Goal: Information Seeking & Learning: Learn about a topic

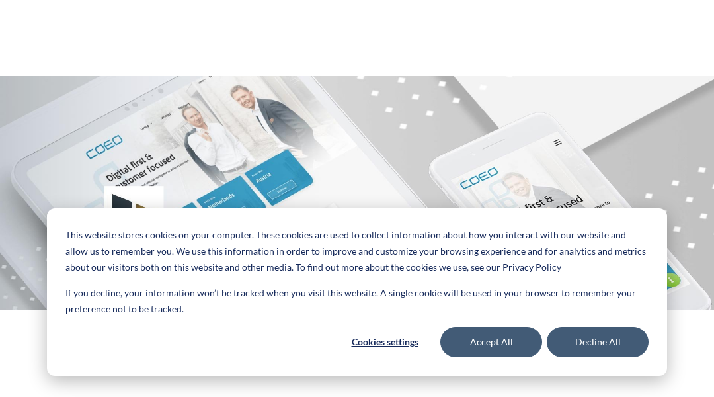
scroll to position [26, 0]
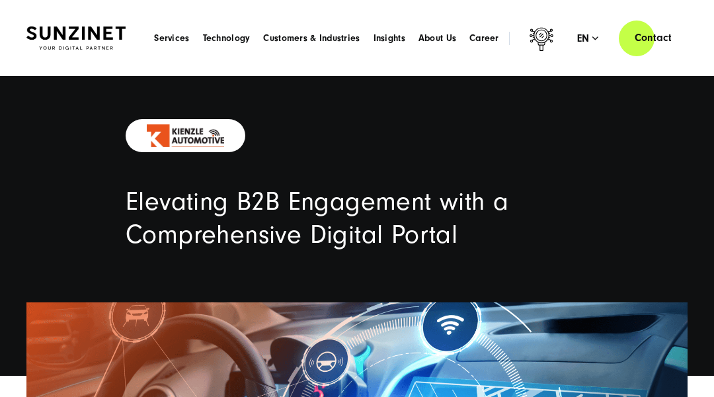
click at [66, 66] on header "Smart Search AI Here you can ask a specific question about our agency and our s…" at bounding box center [357, 38] width 714 height 76
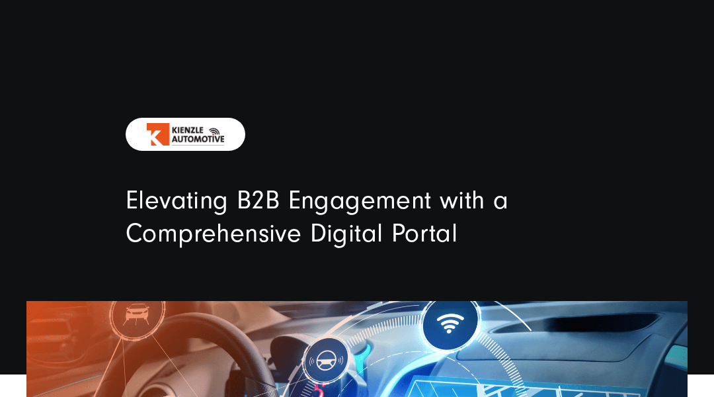
scroll to position [26, 0]
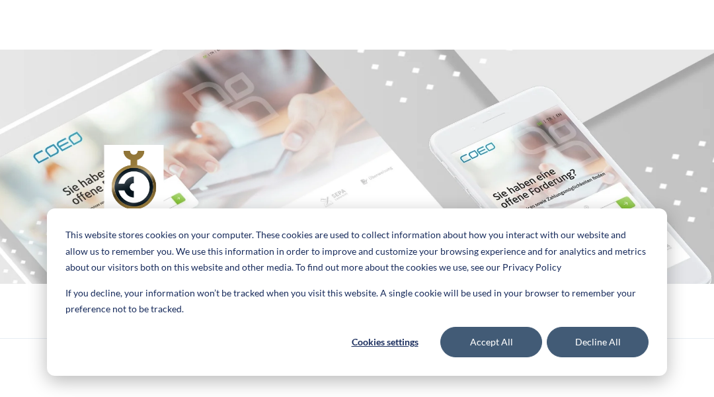
scroll to position [26, 0]
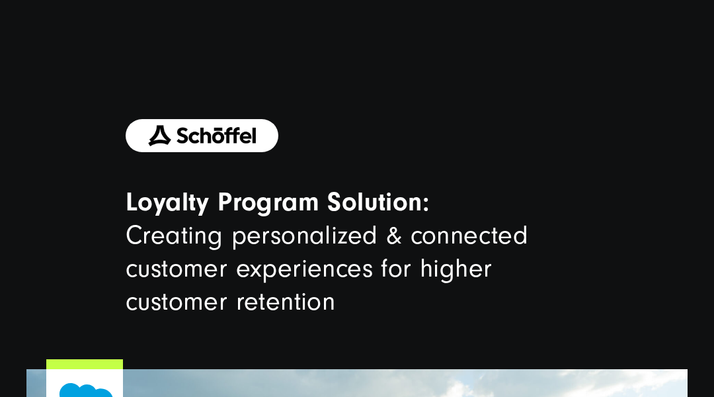
scroll to position [26, 0]
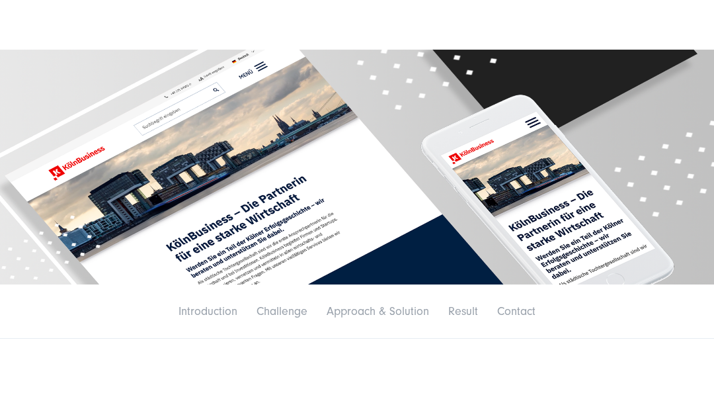
scroll to position [26, 0]
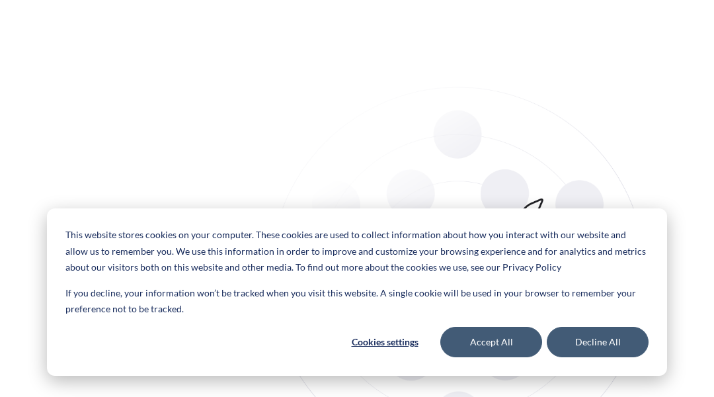
scroll to position [26, 0]
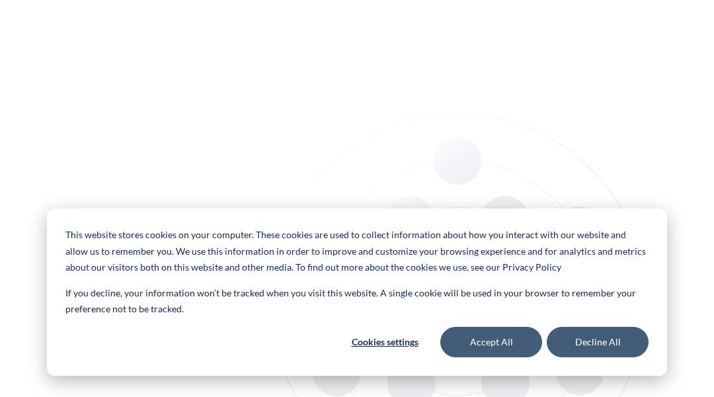
scroll to position [26, 0]
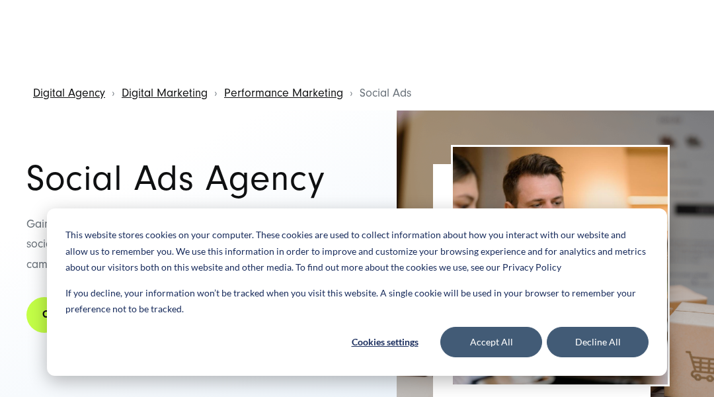
scroll to position [26, 0]
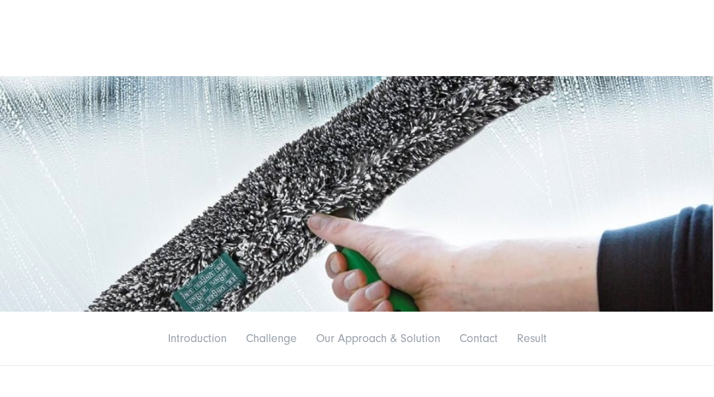
scroll to position [26, 0]
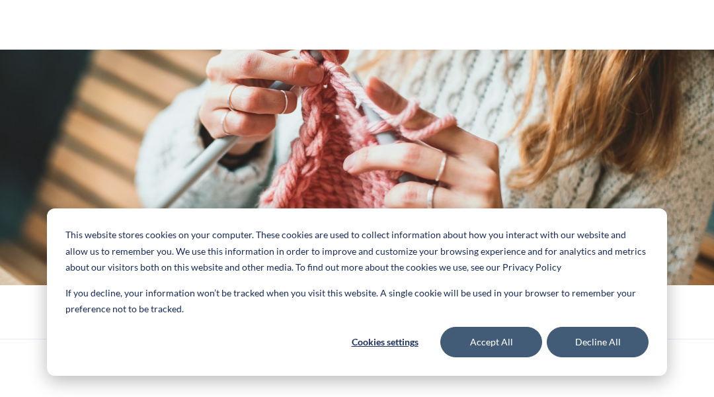
scroll to position [26, 0]
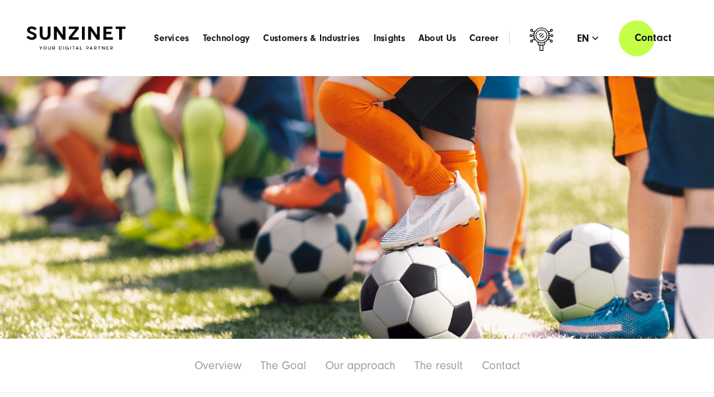
click at [66, 66] on header "Smart Search AI Here you can ask a specific question about our agency and our s…" at bounding box center [357, 38] width 714 height 76
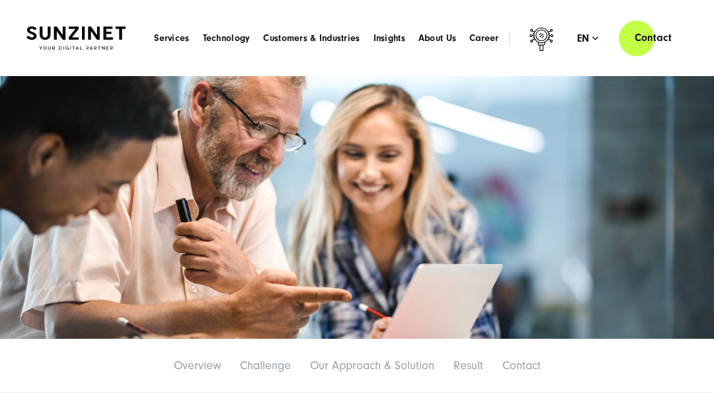
click at [66, 66] on header "Smart Search AI Here you can ask a specific question about our agency and our s…" at bounding box center [357, 38] width 714 height 76
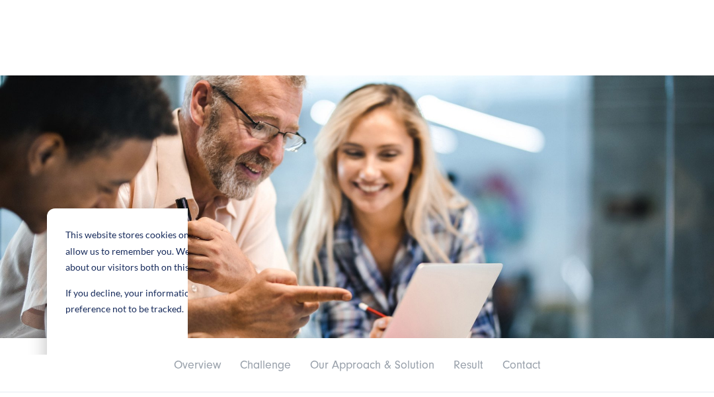
scroll to position [26, 0]
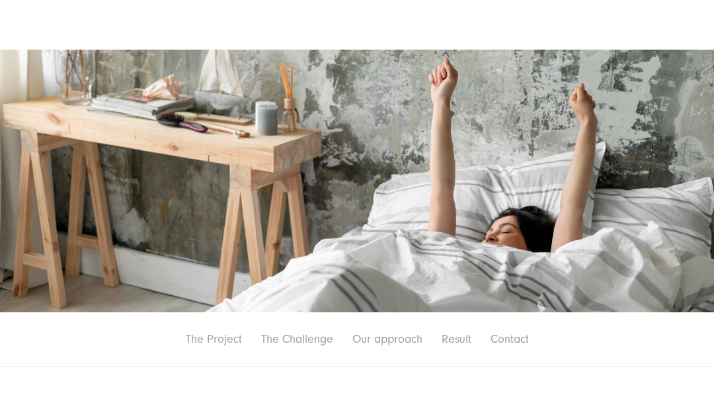
scroll to position [26, 0]
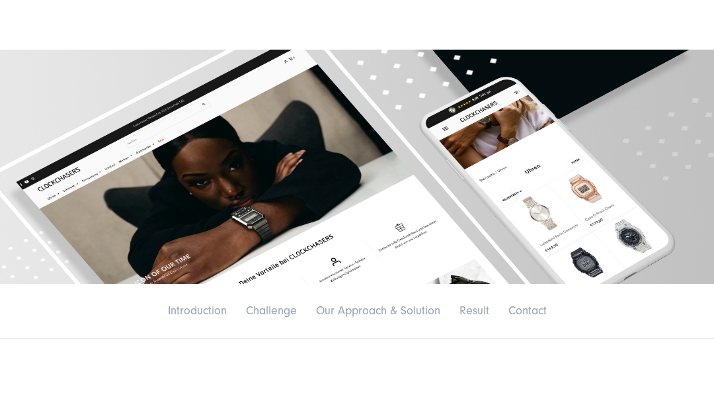
scroll to position [26, 0]
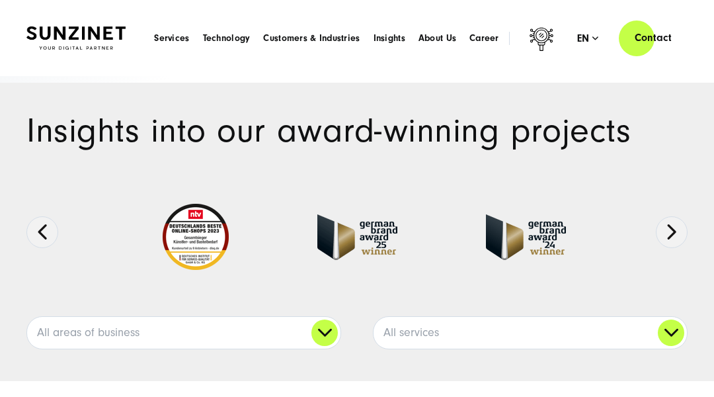
click at [66, 66] on header "Smart Search AI Here you can ask a specific question about our agency and our s…" at bounding box center [357, 38] width 714 height 76
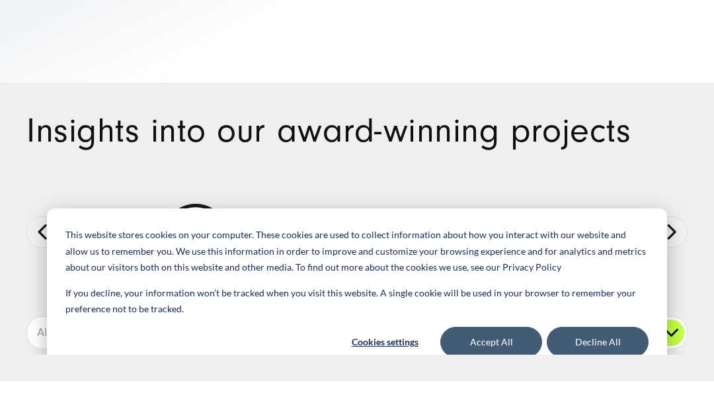
scroll to position [26, 0]
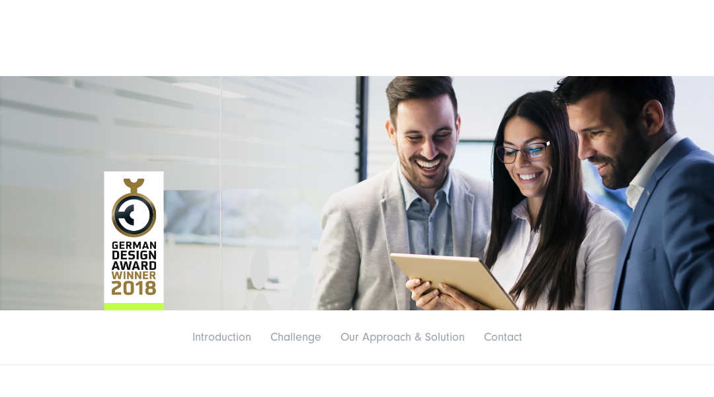
scroll to position [26, 0]
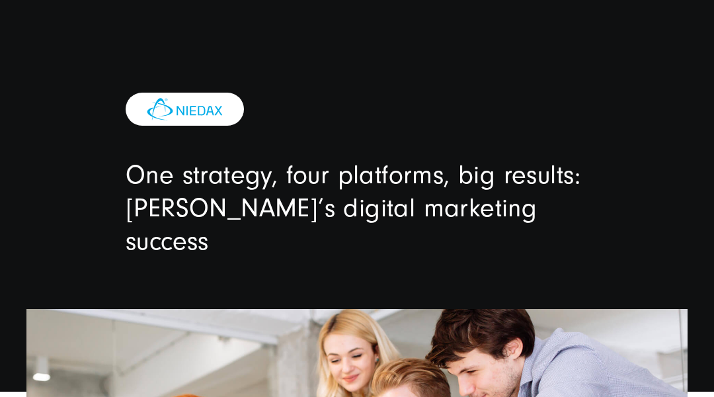
scroll to position [26, 0]
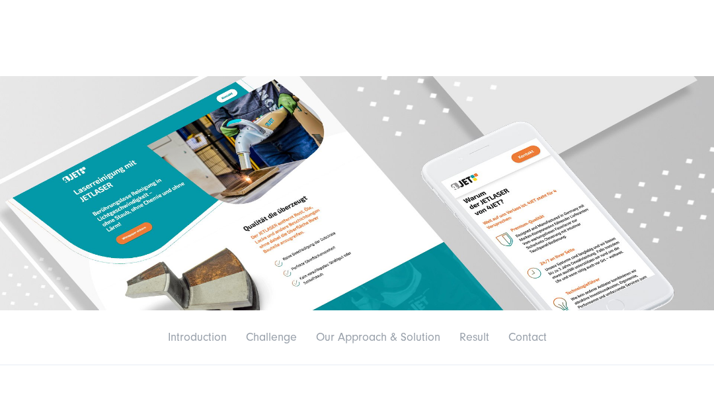
scroll to position [26, 0]
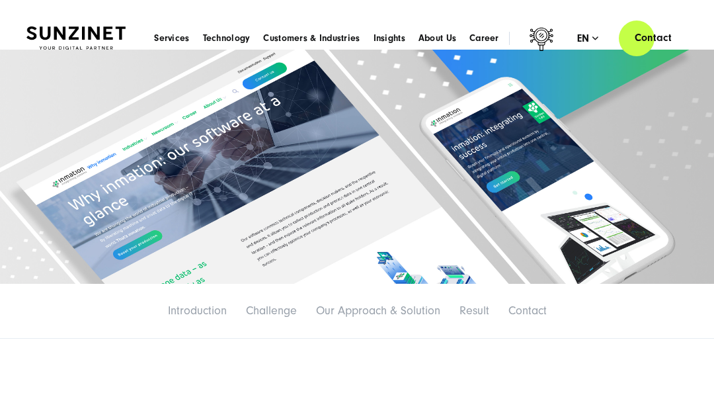
scroll to position [26, 0]
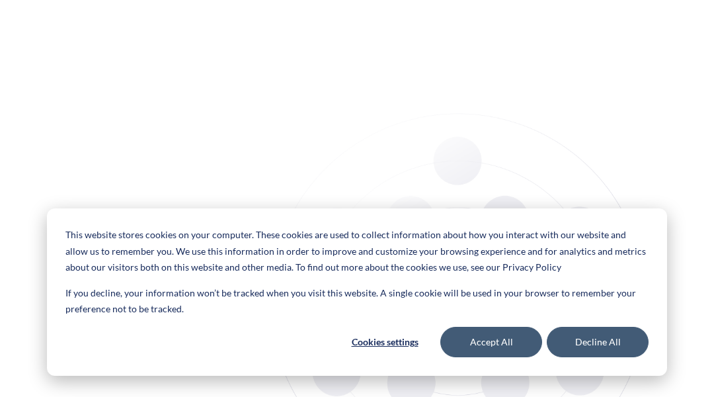
scroll to position [26, 0]
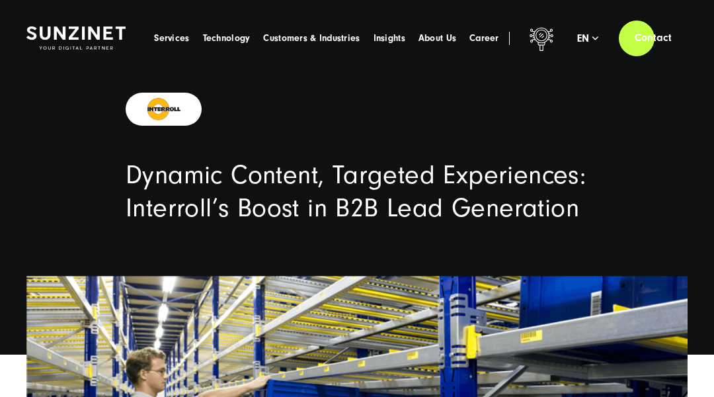
scroll to position [26, 0]
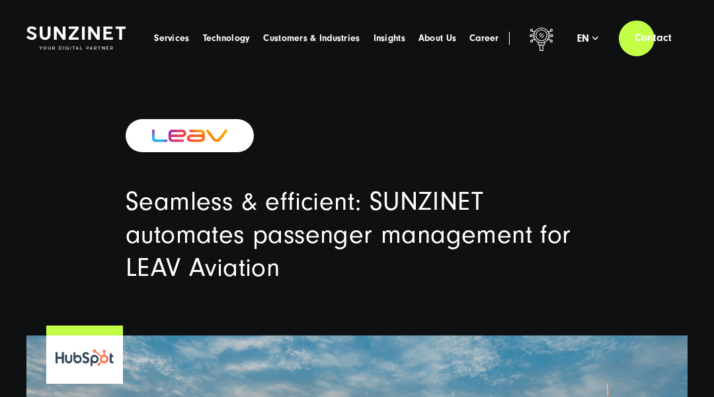
click at [66, 66] on header "Smart Search AI Here you can ask a specific question about our agency and our s…" at bounding box center [357, 38] width 714 height 76
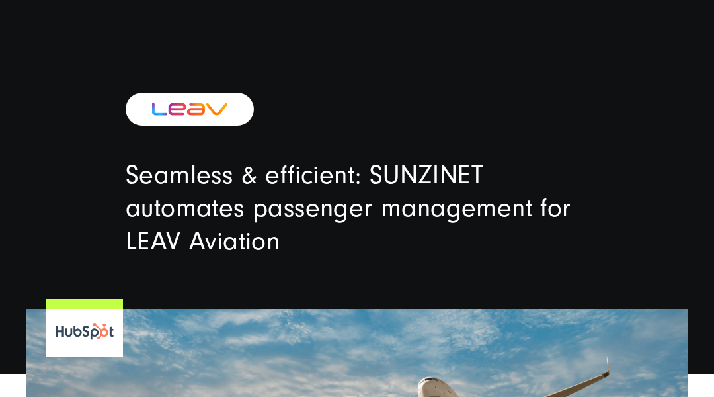
scroll to position [26, 0]
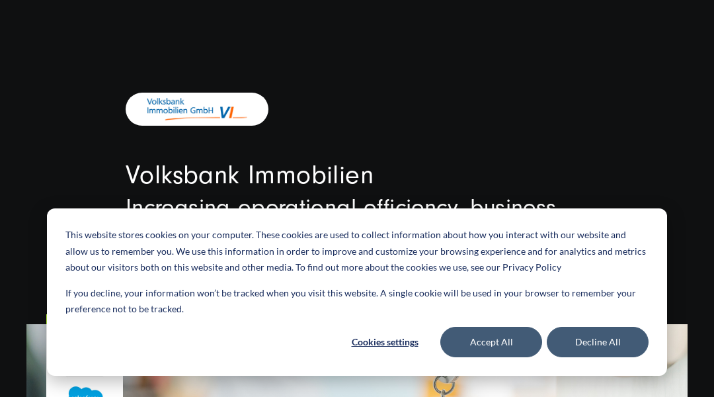
scroll to position [26, 0]
